Goal: Navigation & Orientation: Find specific page/section

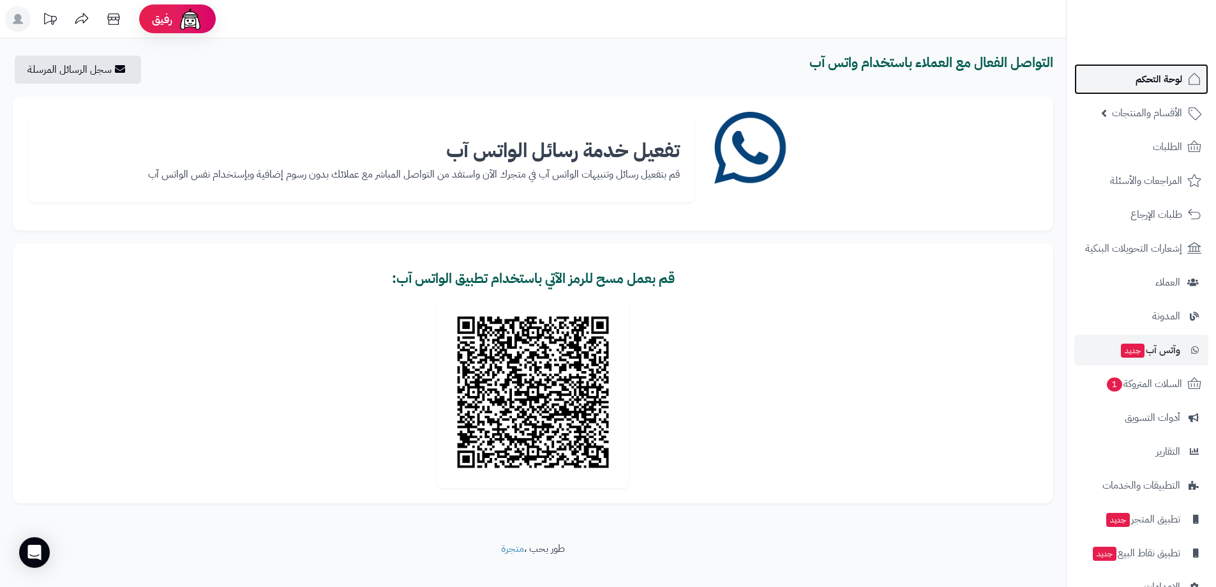
click at [1147, 80] on span "لوحة التحكم" at bounding box center [1159, 79] width 47 height 18
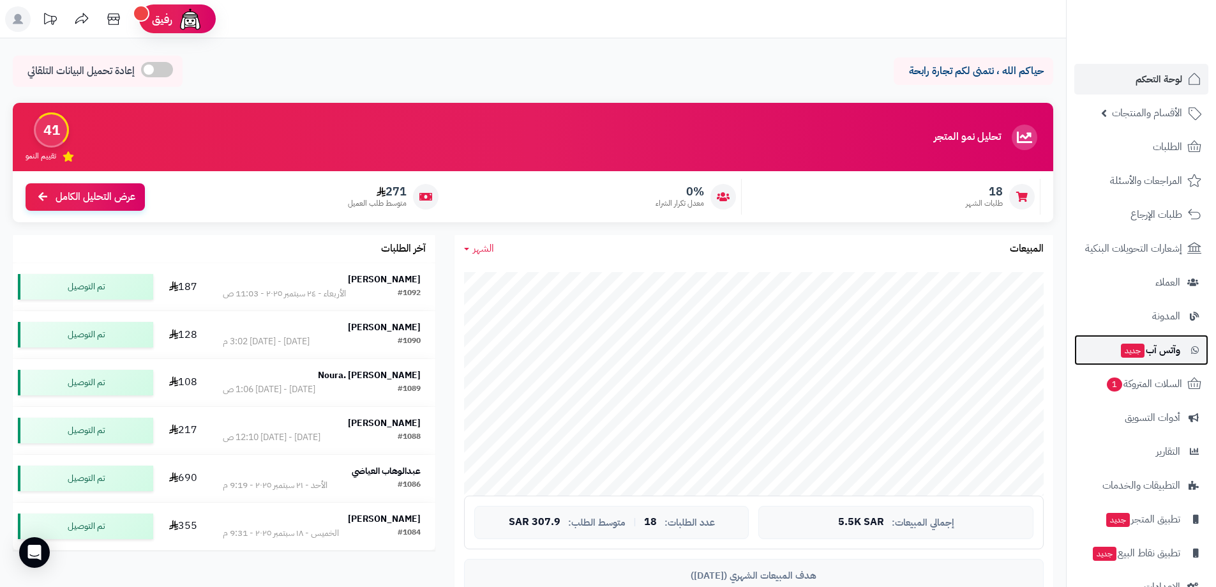
click at [1159, 342] on span "وآتس آب جديد" at bounding box center [1150, 350] width 61 height 18
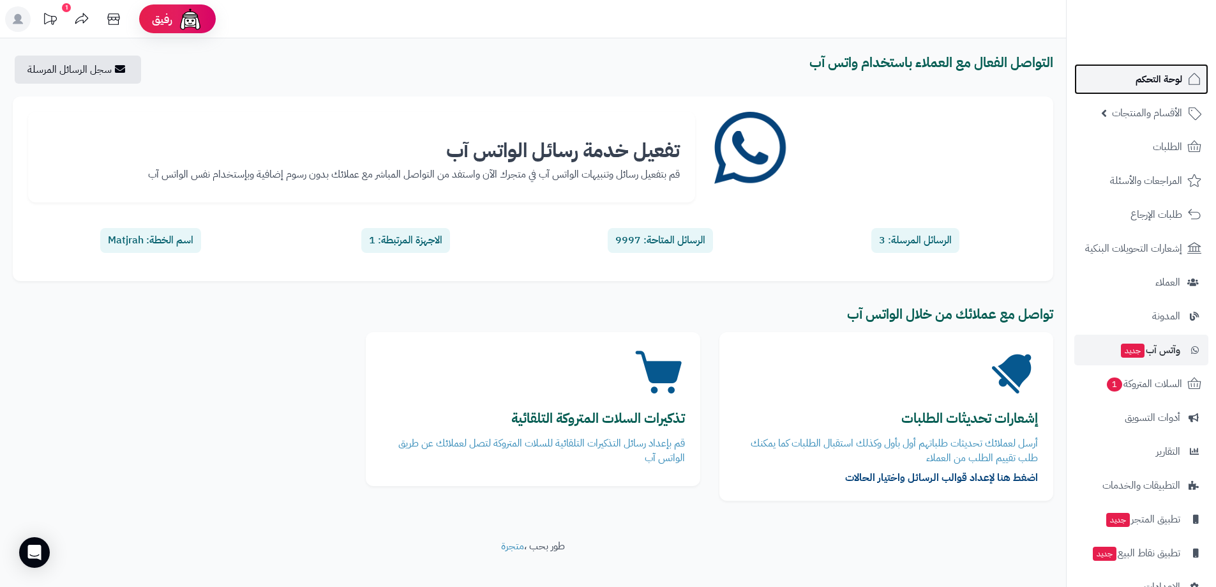
click at [1154, 90] on link "لوحة التحكم" at bounding box center [1141, 79] width 134 height 31
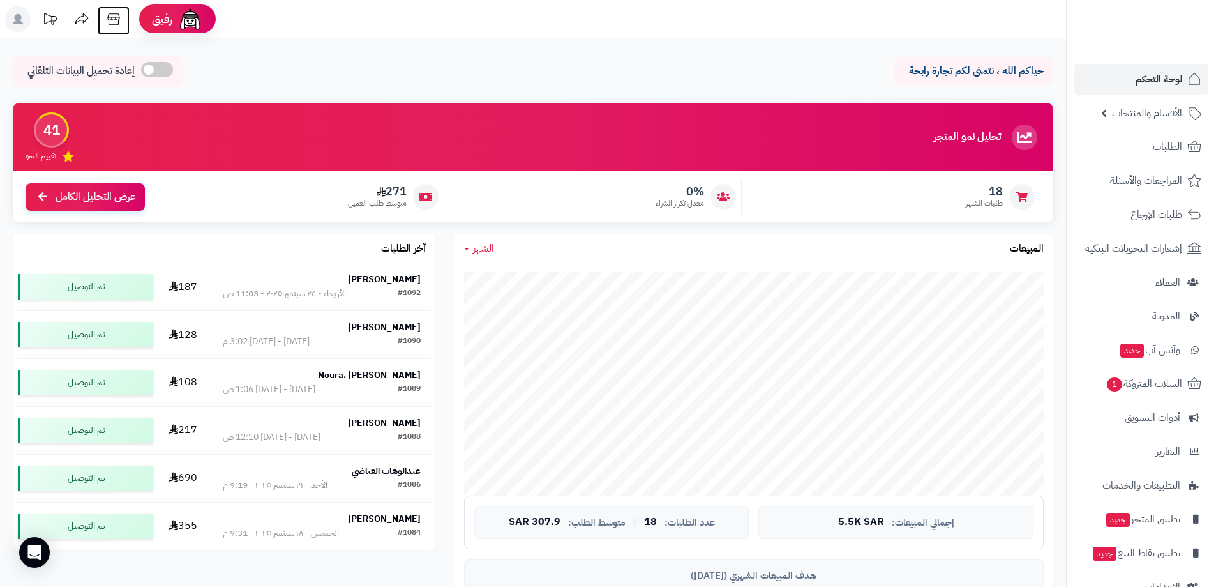
click at [117, 22] on icon at bounding box center [114, 19] width 26 height 26
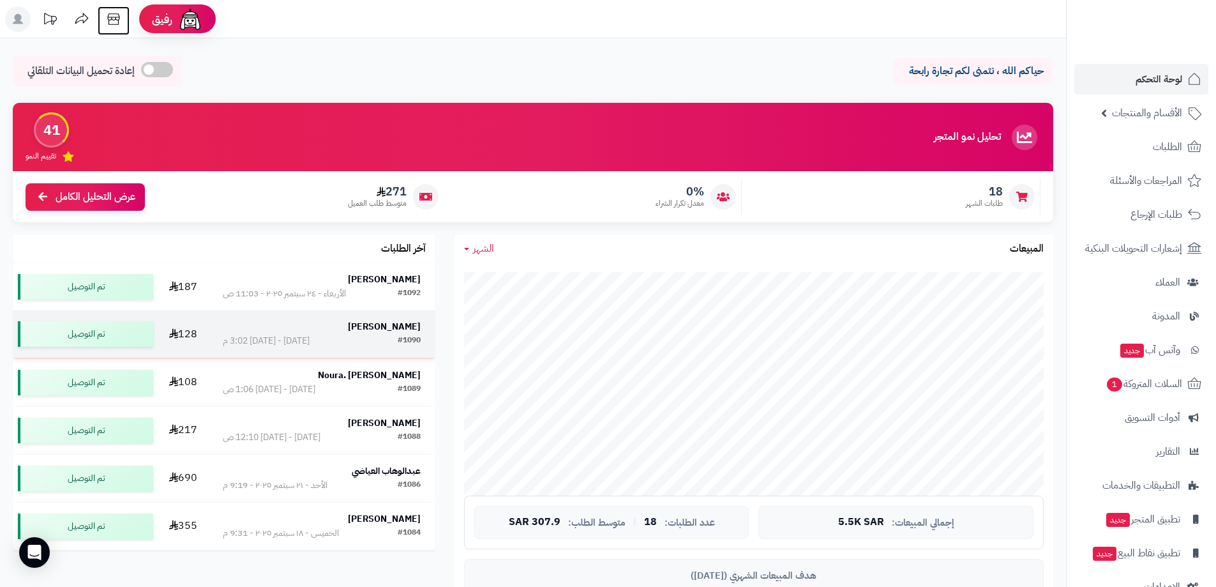
scroll to position [64, 0]
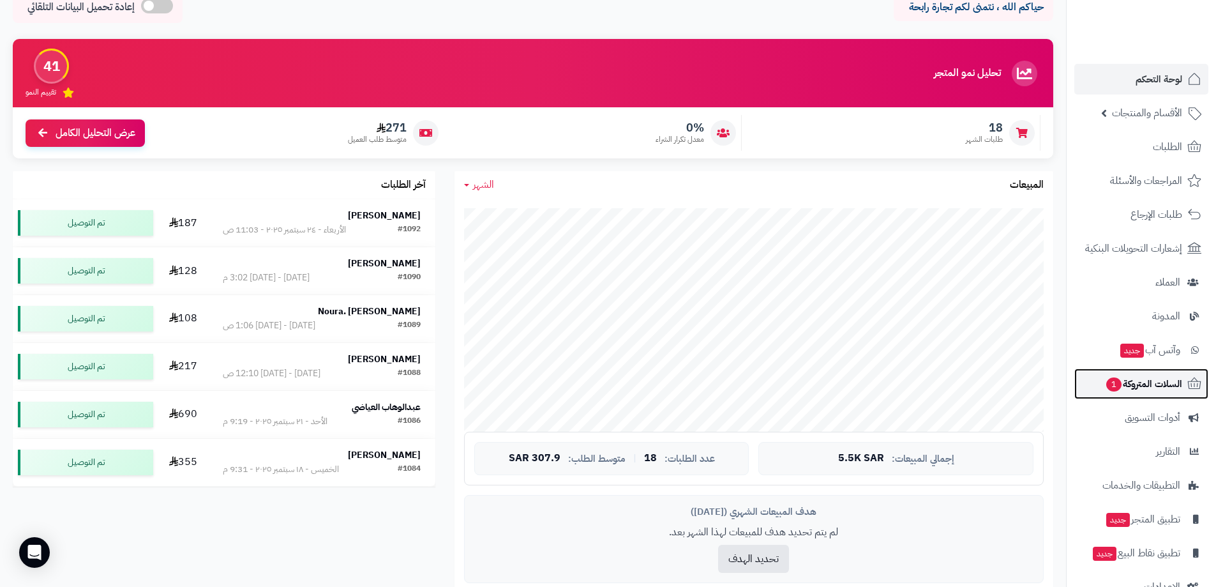
click at [1142, 391] on span "السلات المتروكة 1" at bounding box center [1143, 384] width 77 height 18
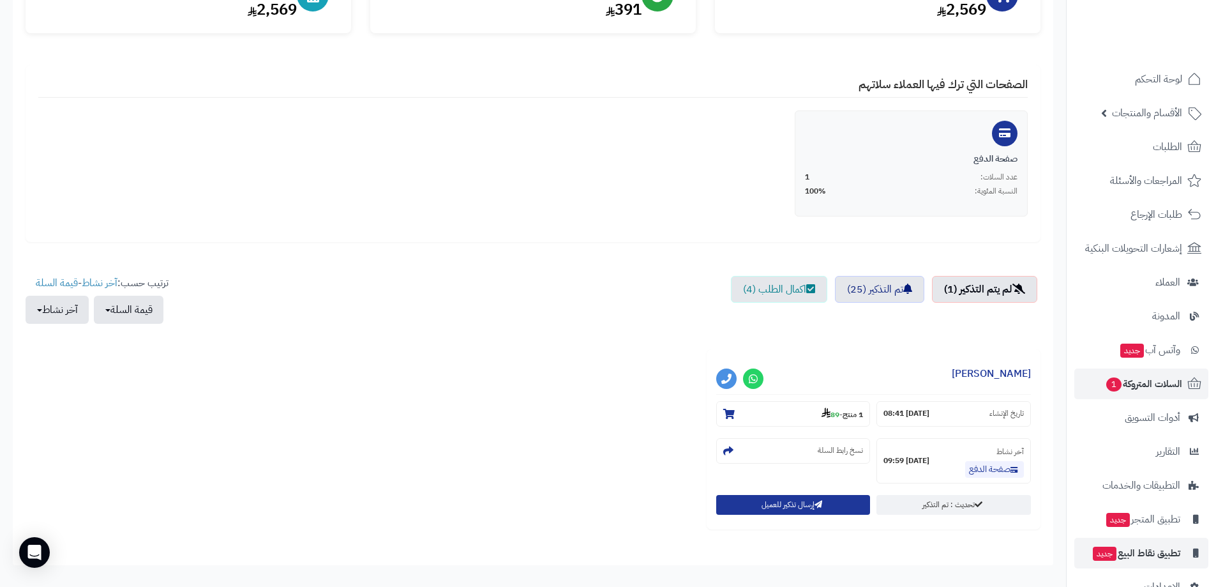
scroll to position [31, 0]
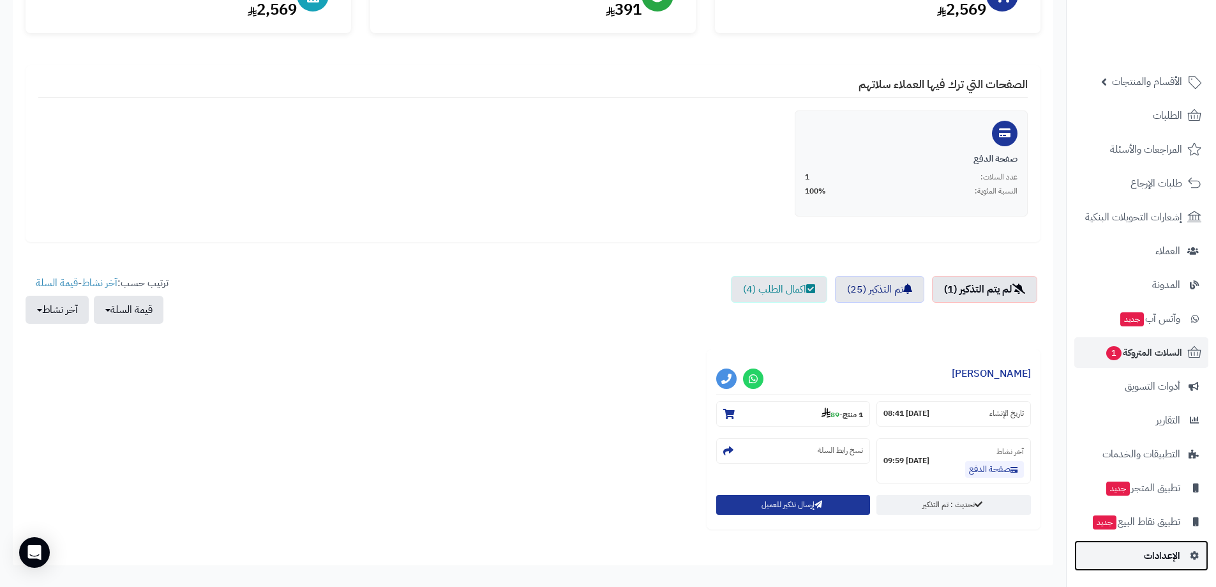
click at [1160, 550] on span "الإعدادات" at bounding box center [1162, 556] width 36 height 18
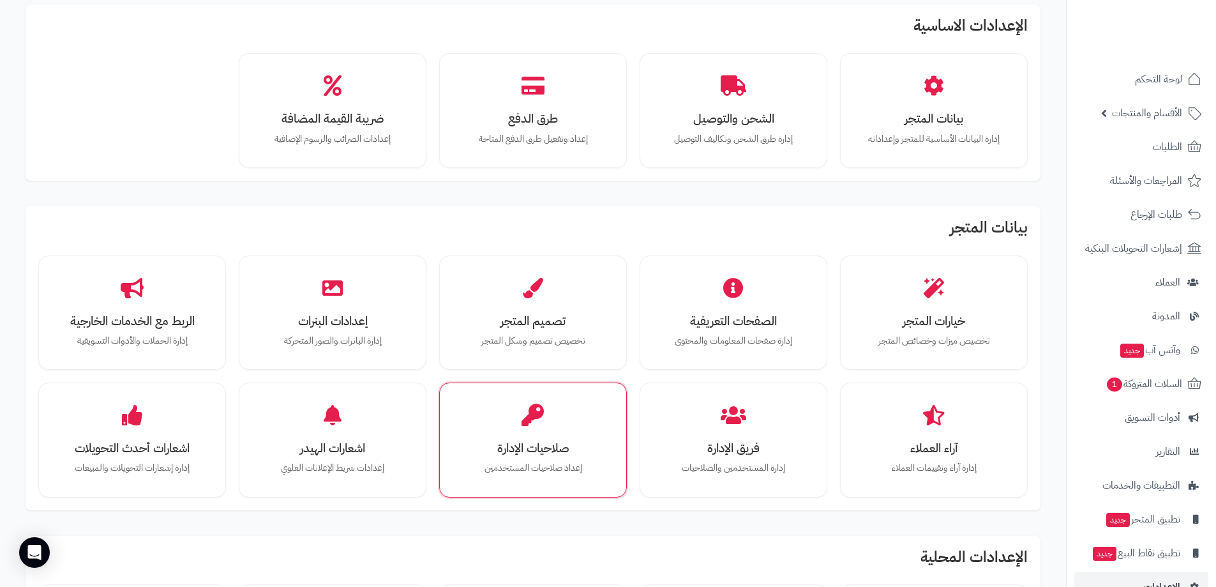
scroll to position [128, 0]
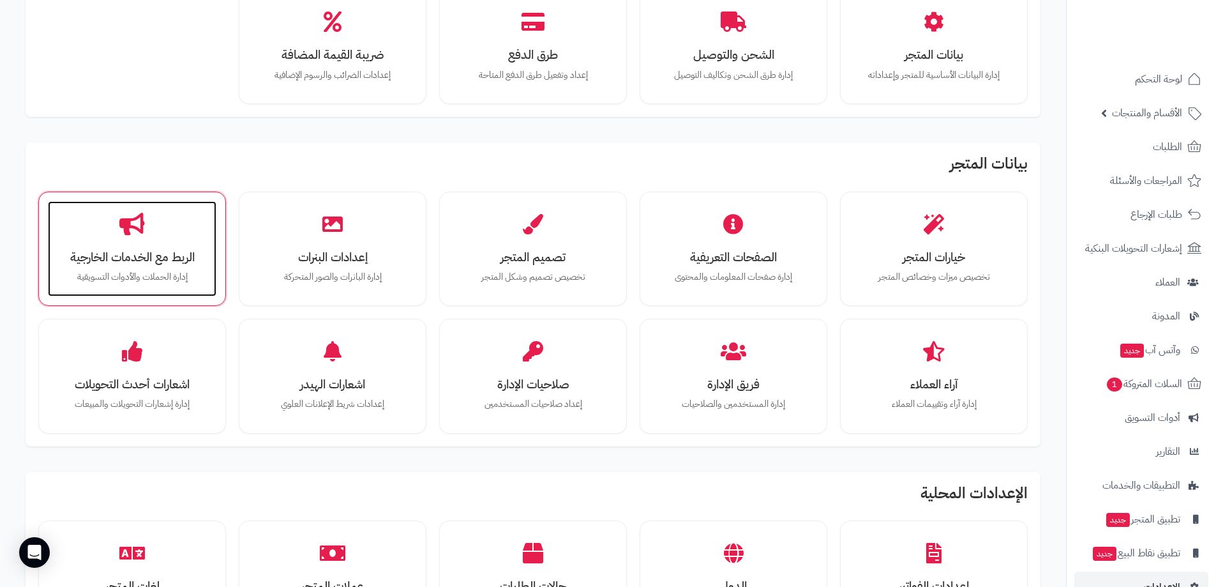
click at [168, 250] on h3 "الربط مع الخدمات الخارجية" at bounding box center [132, 256] width 143 height 13
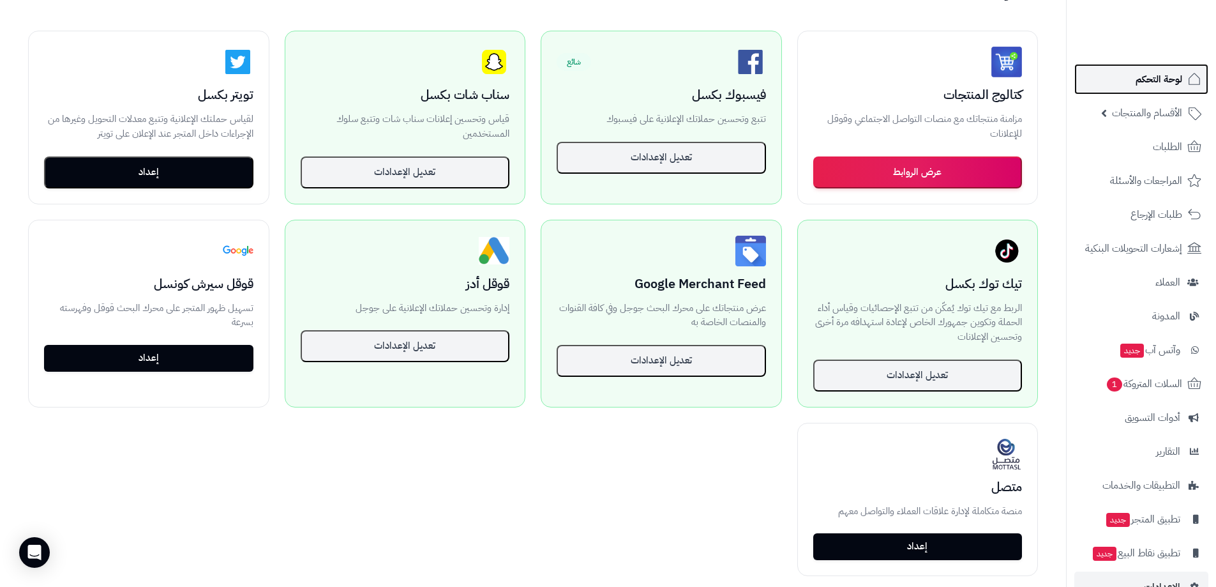
click at [1158, 74] on span "لوحة التحكم" at bounding box center [1159, 79] width 47 height 18
